Goal: Information Seeking & Learning: Understand process/instructions

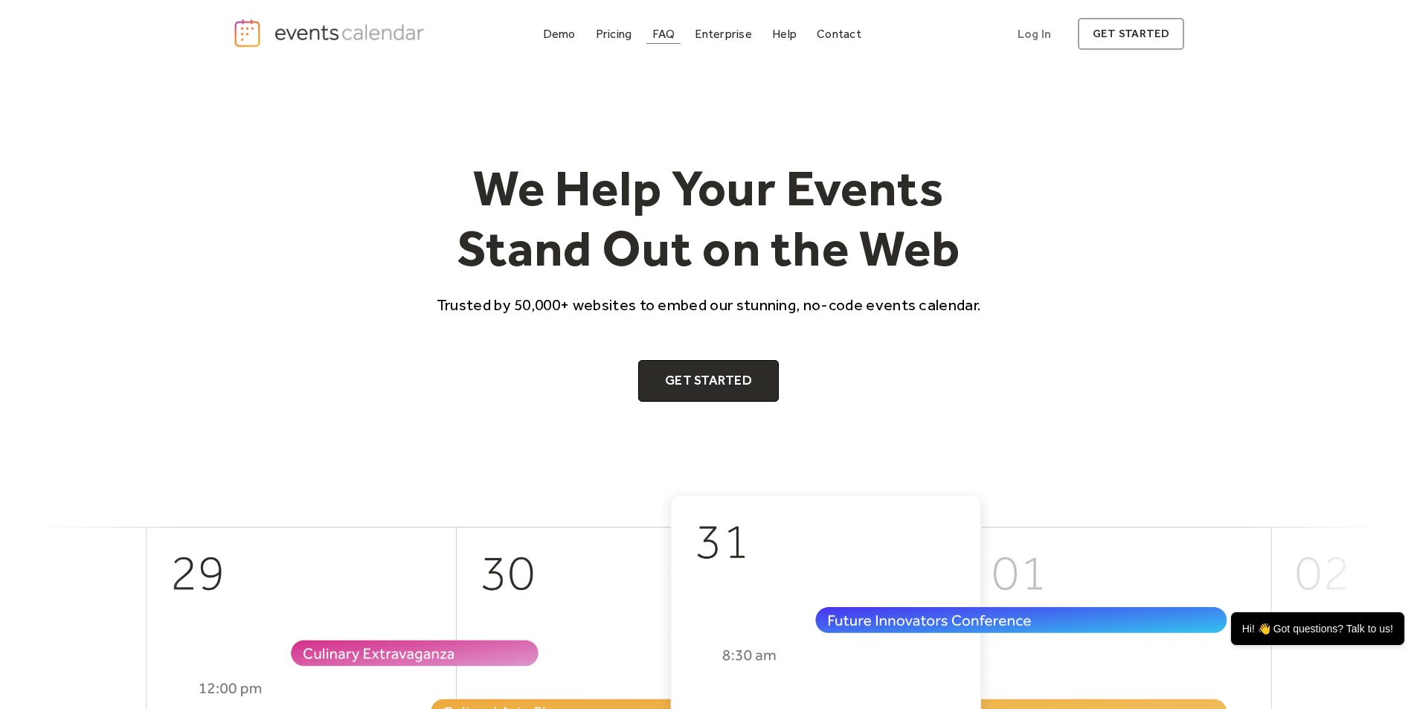
click at [652, 44] on link "FAQ" at bounding box center [663, 34] width 35 height 20
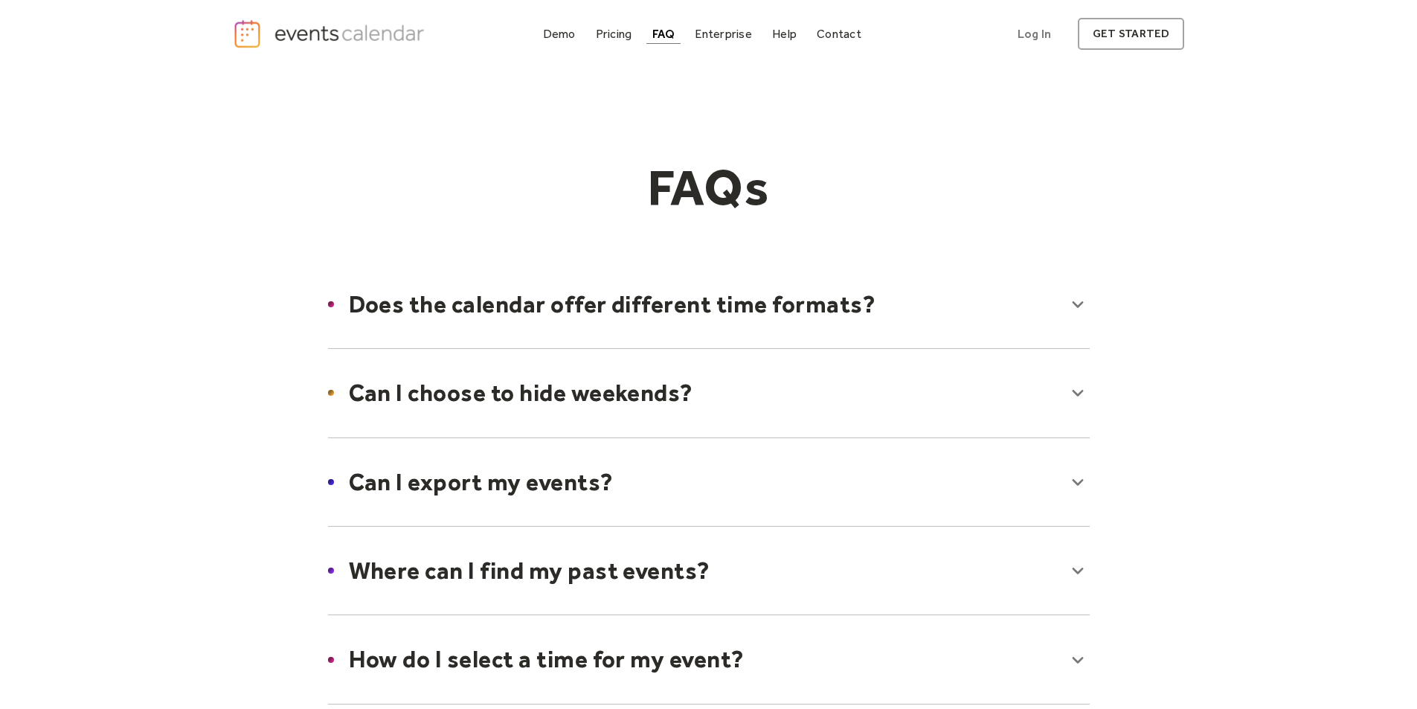
click at [1099, 438] on div at bounding box center [709, 392] width 792 height 91
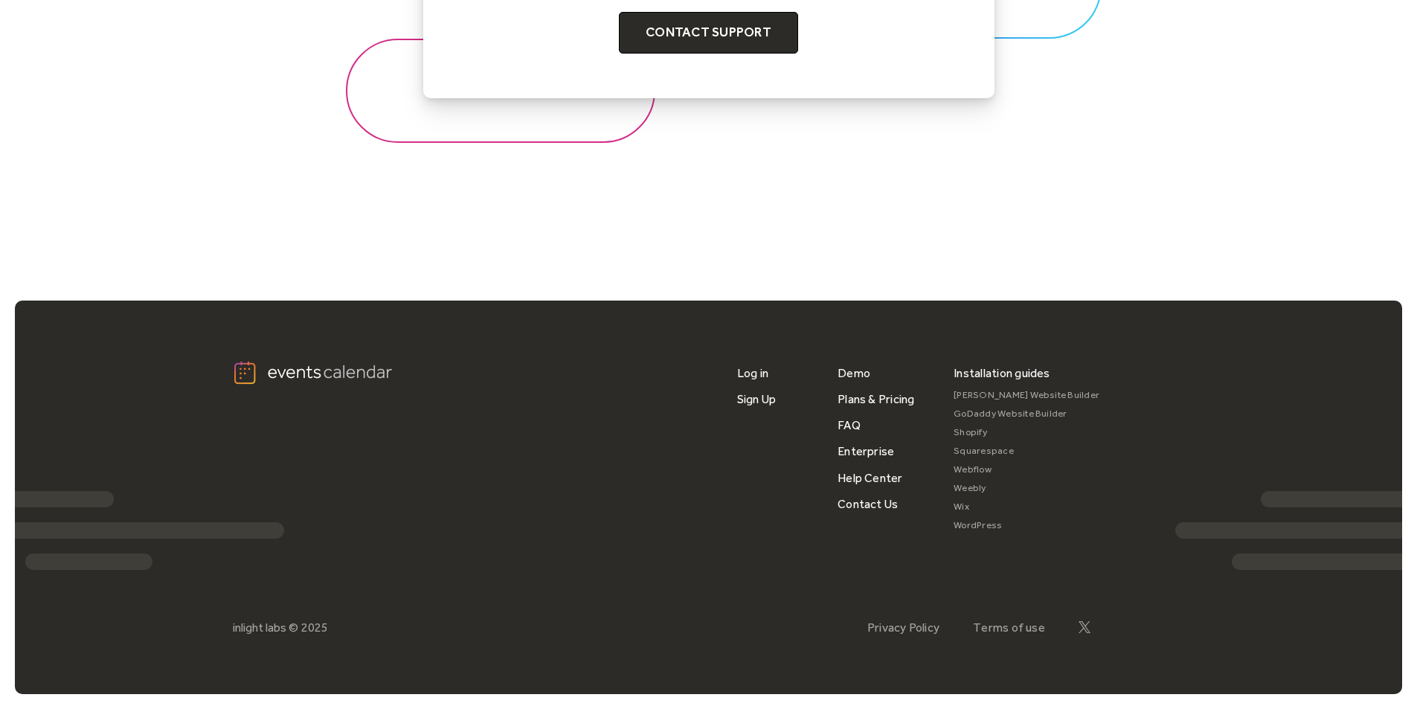
scroll to position [2108, 0]
click at [965, 501] on link "Wix" at bounding box center [1027, 507] width 146 height 19
